Goal: Find specific page/section

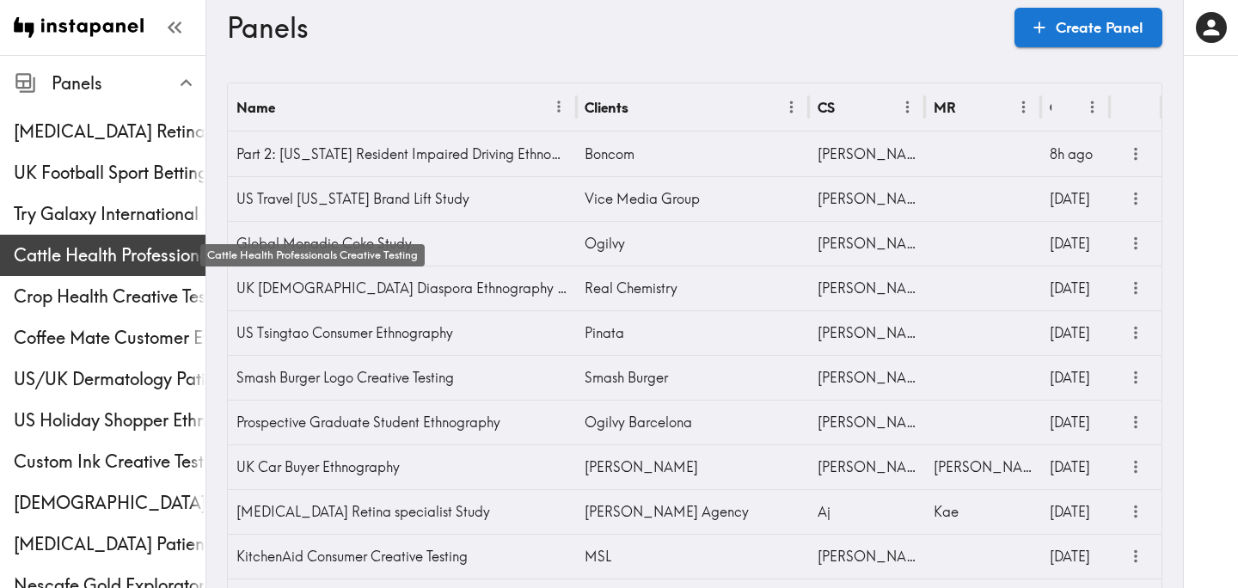
click at [168, 244] on span "Cattle Health Professionals Creative Testing" at bounding box center [110, 255] width 192 height 24
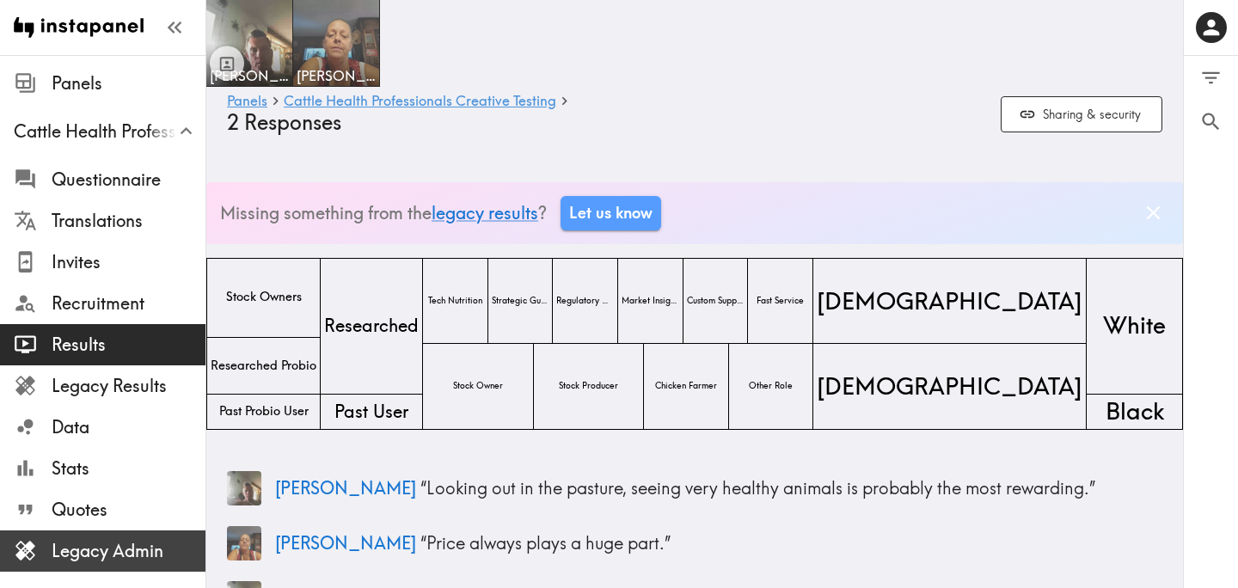
click at [125, 541] on span "Legacy Admin" at bounding box center [129, 551] width 154 height 24
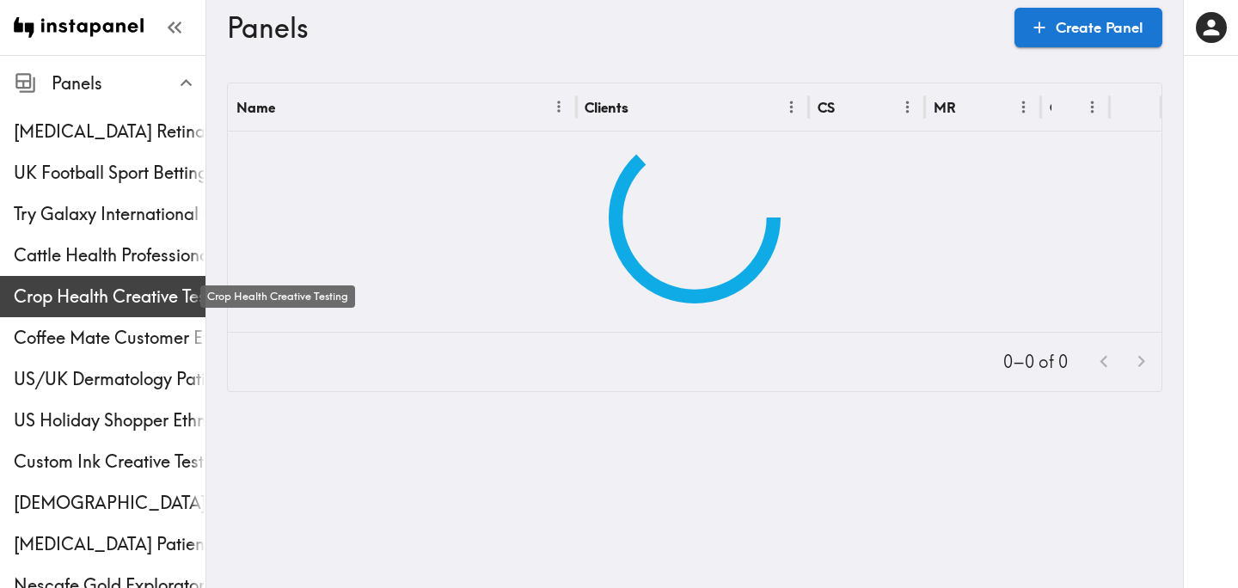
click at [124, 289] on span "Crop Health Creative Testing" at bounding box center [110, 297] width 192 height 24
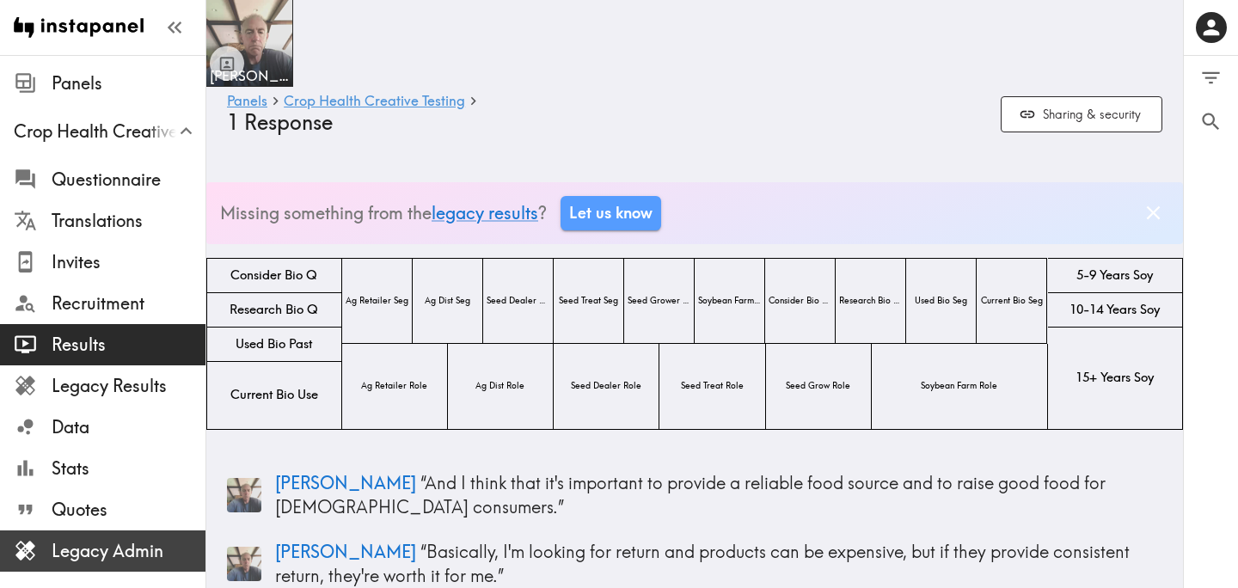
click at [137, 550] on span "Legacy Admin" at bounding box center [129, 551] width 154 height 24
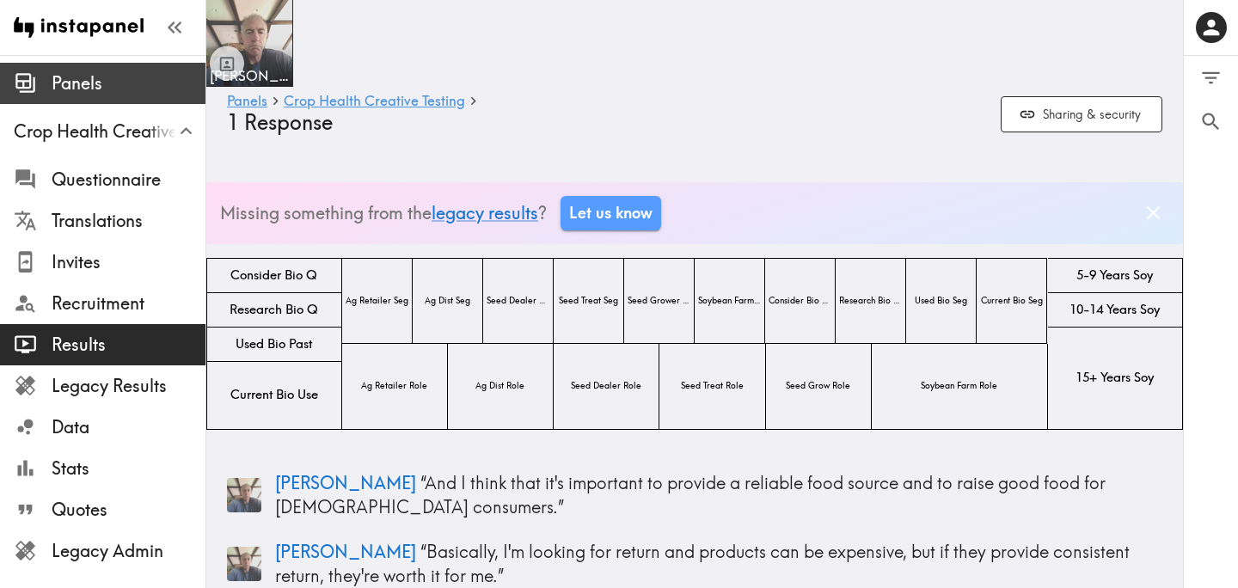
click at [125, 89] on span "Panels" at bounding box center [129, 83] width 154 height 24
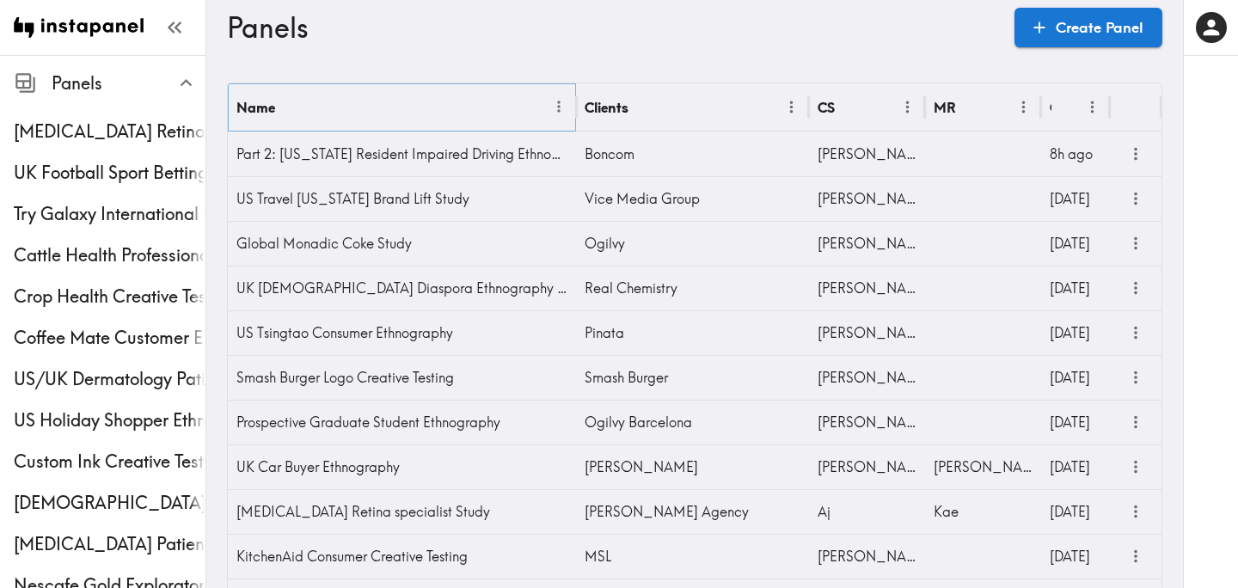
click at [562, 108] on icon "Menu" at bounding box center [559, 107] width 18 height 18
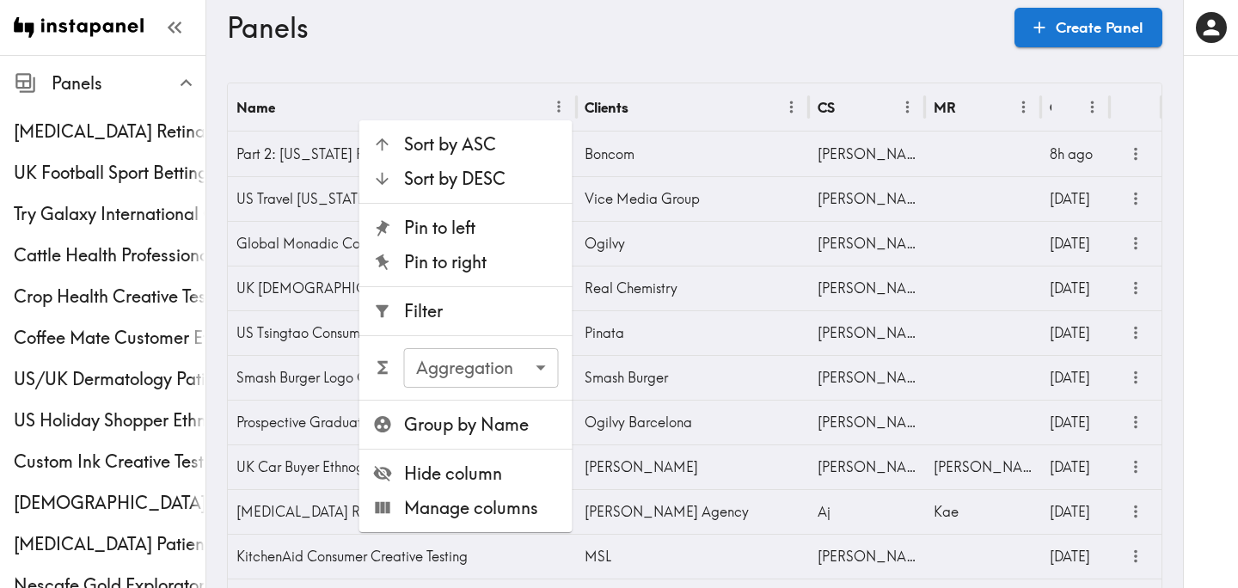
click at [503, 312] on span "Filter" at bounding box center [481, 311] width 155 height 24
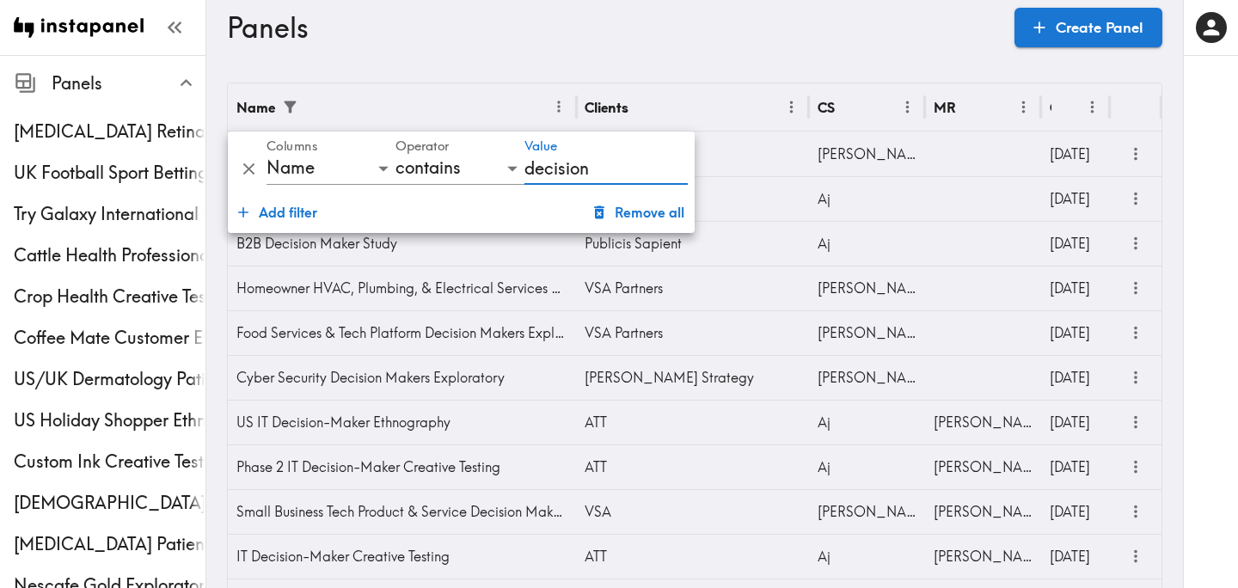
type input "decision"
click at [739, 34] on h3 "Panels" at bounding box center [614, 27] width 774 height 33
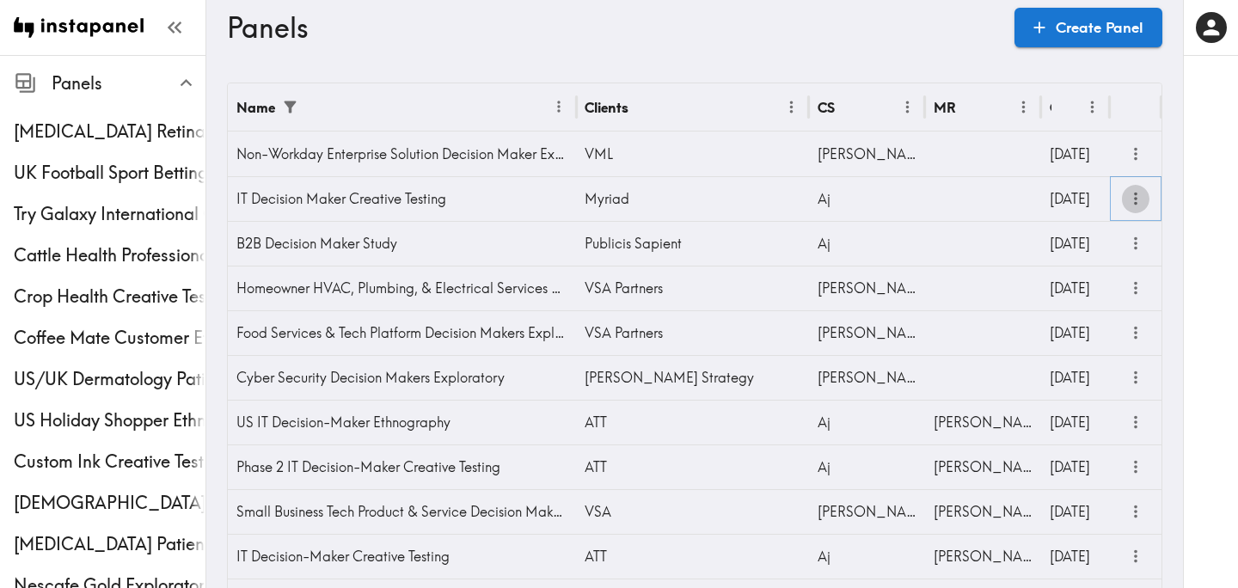
click at [1130, 196] on icon "more" at bounding box center [1136, 199] width 20 height 20
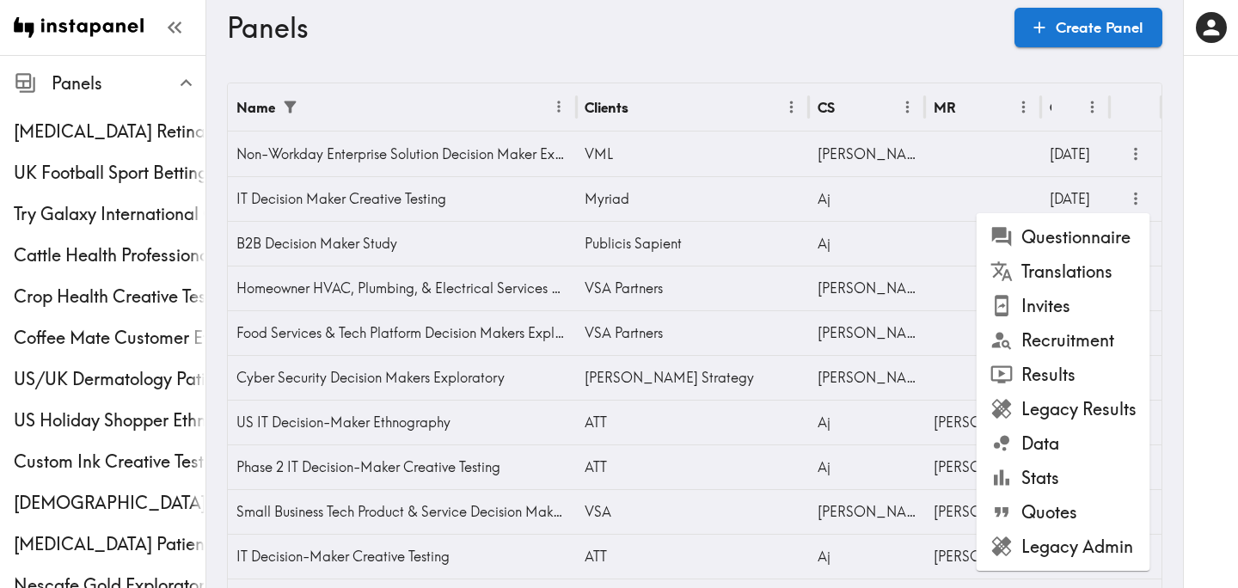
click at [1069, 542] on li "Legacy Admin" at bounding box center [1064, 547] width 174 height 34
